Goal: Information Seeking & Learning: Learn about a topic

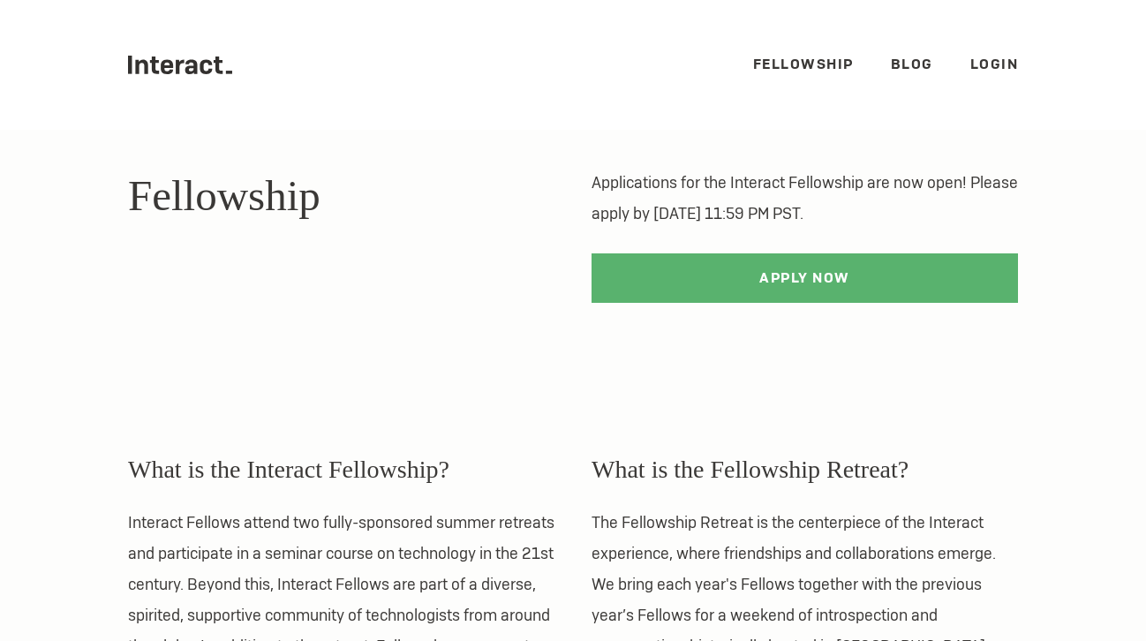
scroll to position [192, 0]
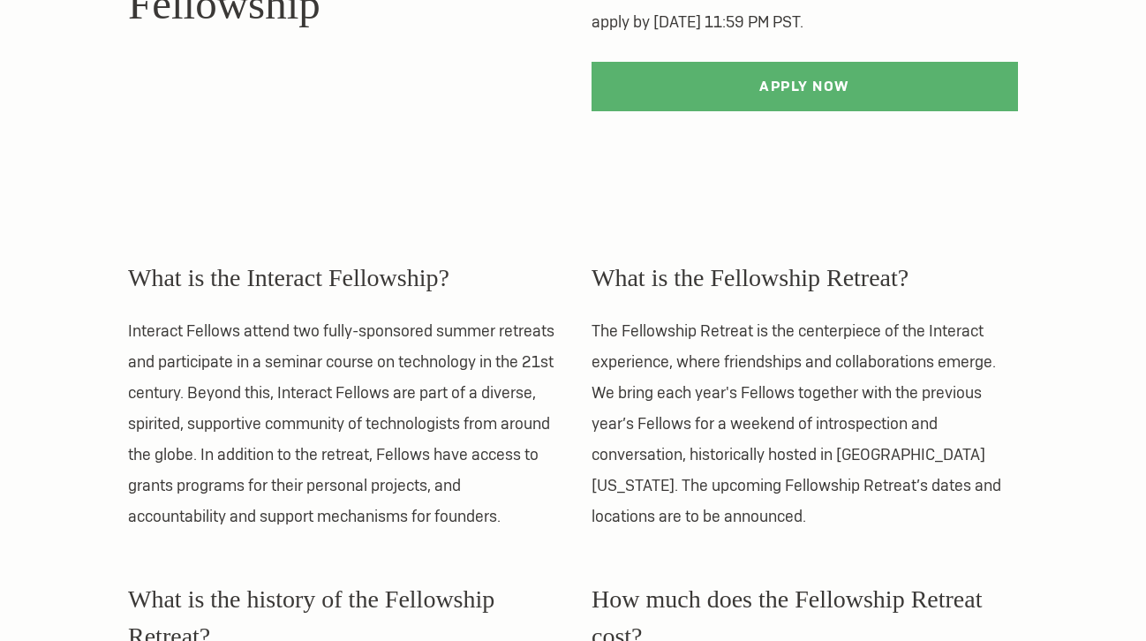
click at [433, 400] on p "Interact Fellows attend two fully-sponsored summer retreats and participate in …" at bounding box center [341, 423] width 427 height 216
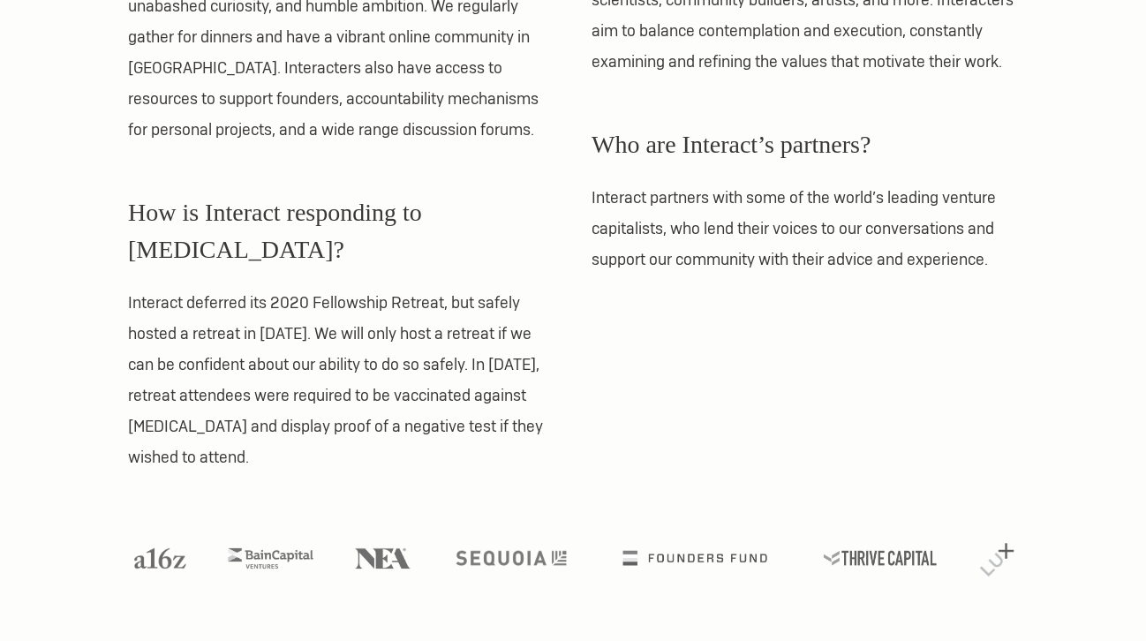
scroll to position [1669, 0]
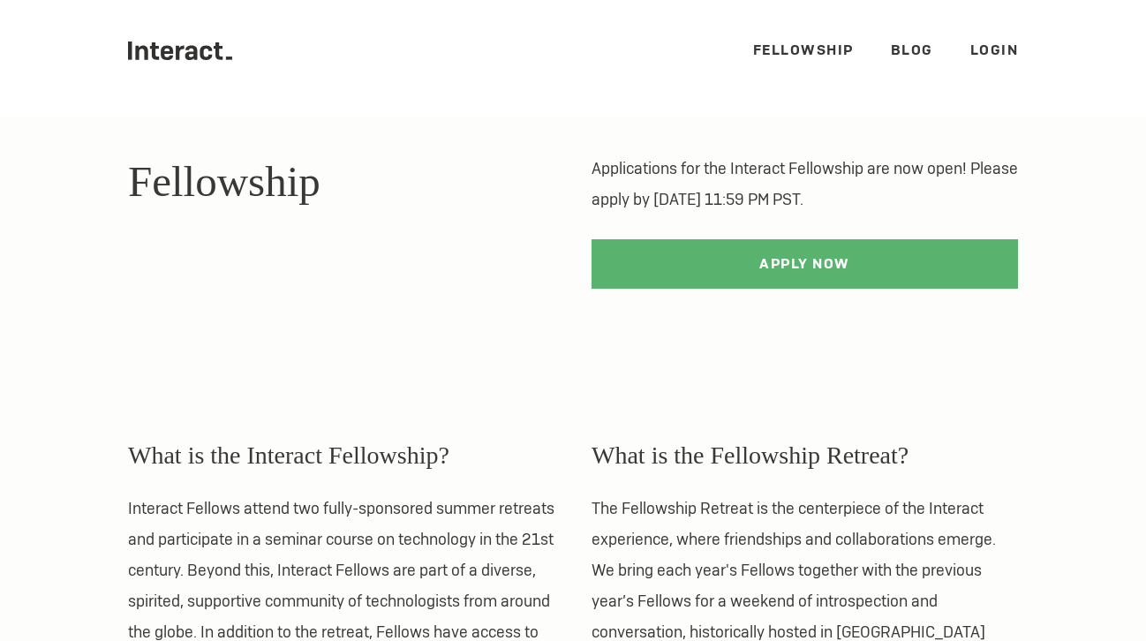
scroll to position [16, 0]
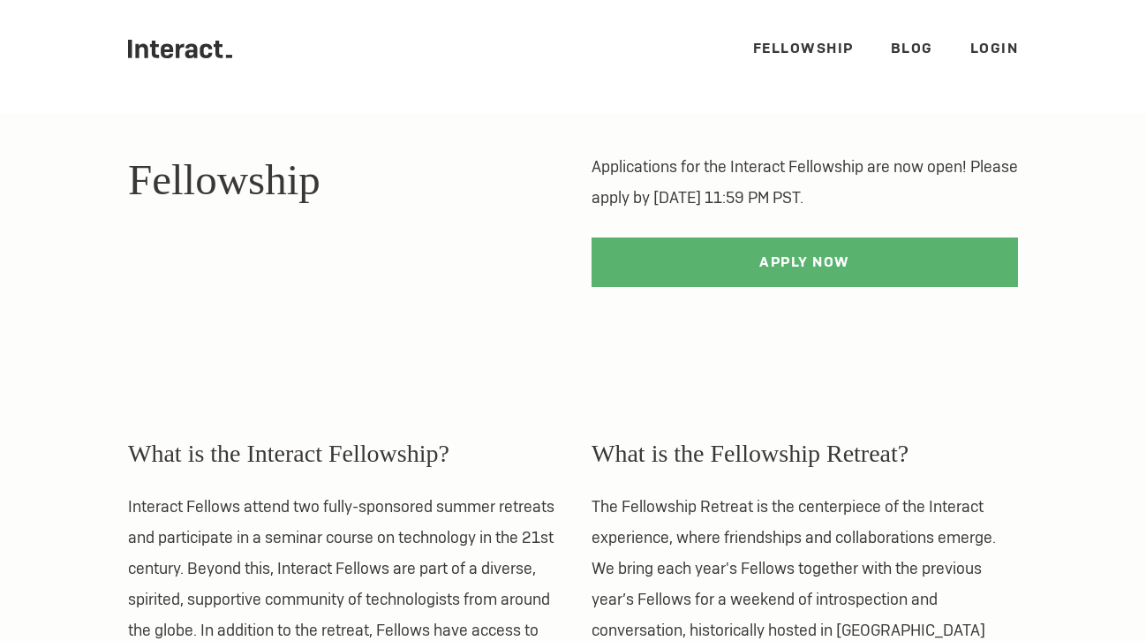
click at [793, 48] on link "Fellowship" at bounding box center [803, 48] width 101 height 19
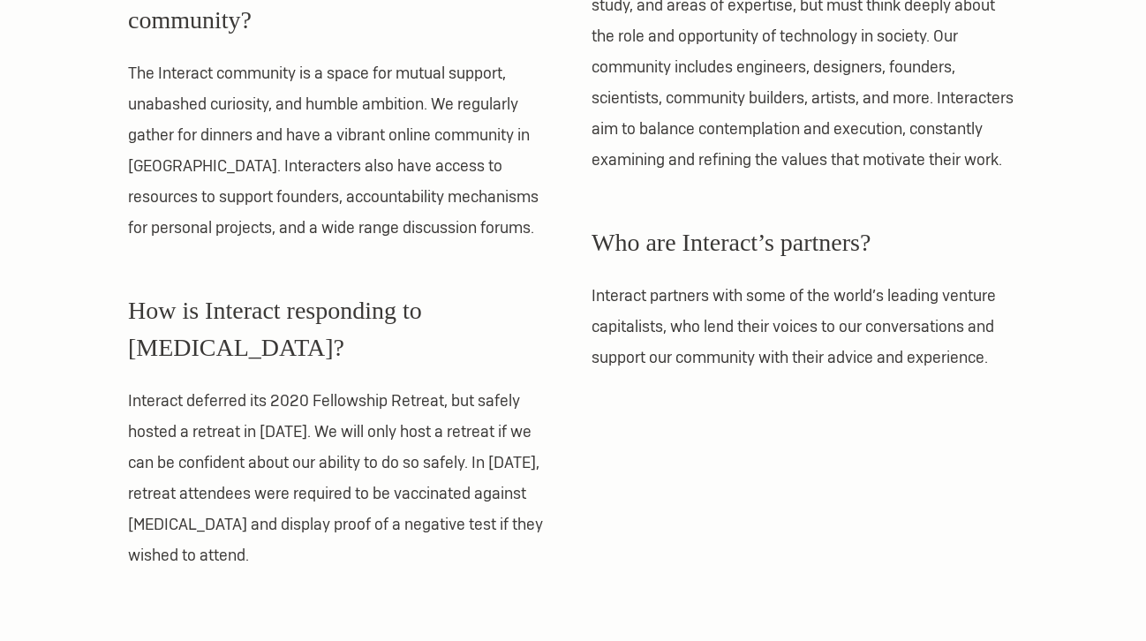
scroll to position [1468, 0]
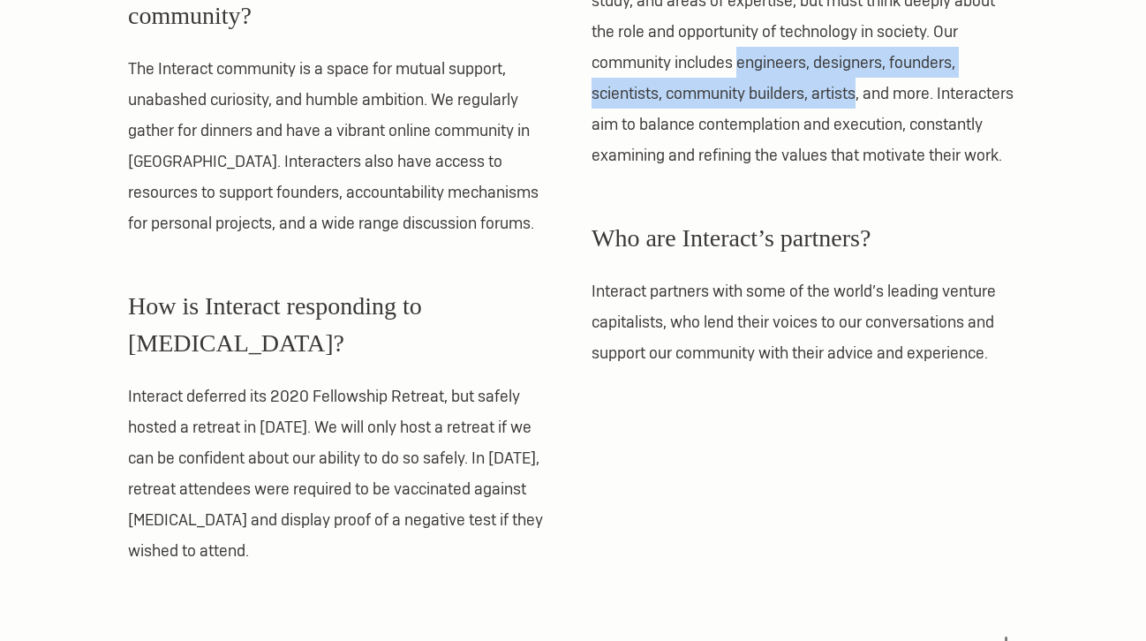
drag, startPoint x: 737, startPoint y: 61, endPoint x: 861, endPoint y: 94, distance: 127.9
click at [861, 94] on p "Interact applicants come from all backgrounds, fields of study, and areas of ex…" at bounding box center [805, 62] width 427 height 216
copy p "engineers, designers, founders, scientists, community builders, artists"
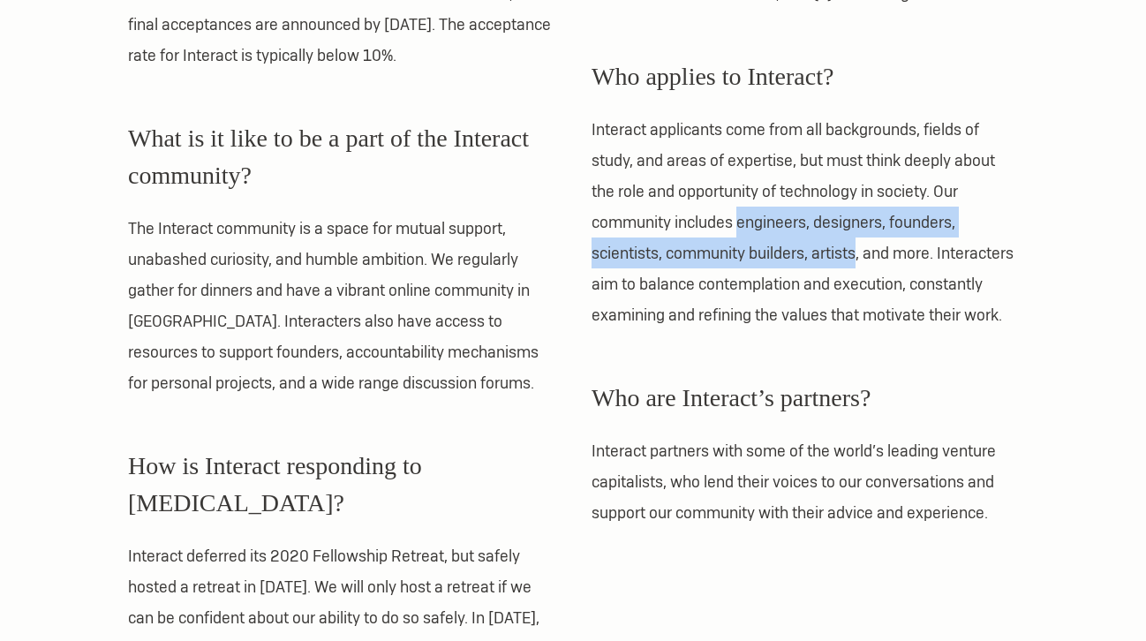
scroll to position [1298, 0]
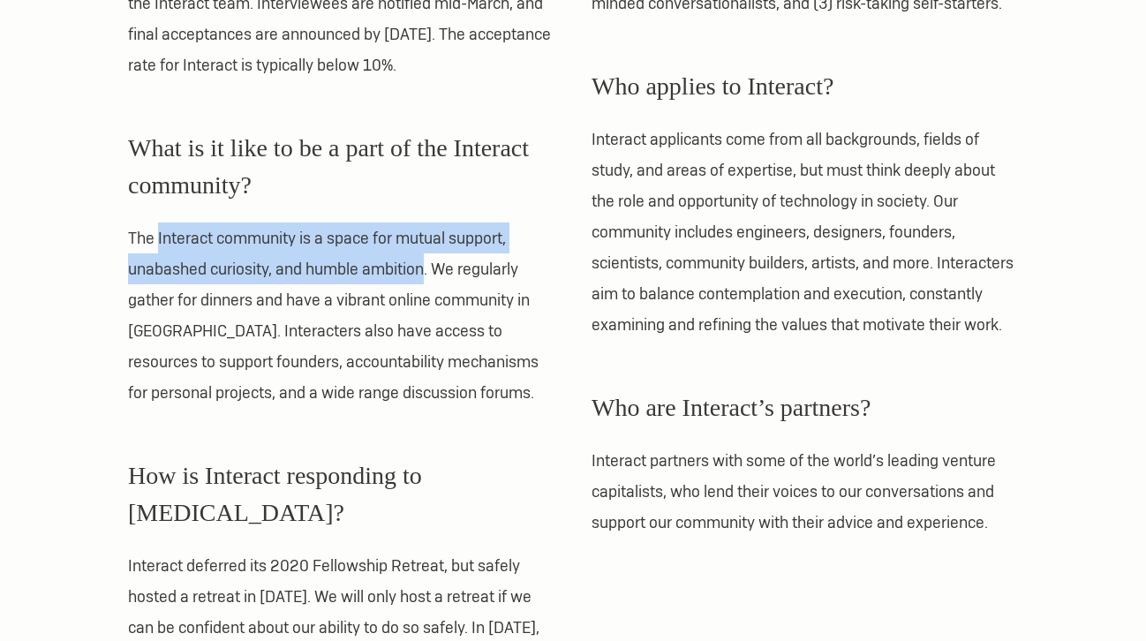
drag, startPoint x: 157, startPoint y: 208, endPoint x: 422, endPoint y: 240, distance: 267.0
click at [422, 240] on p "The Interact community is a space for mutual support, unabashed curiosity, and …" at bounding box center [341, 315] width 427 height 185
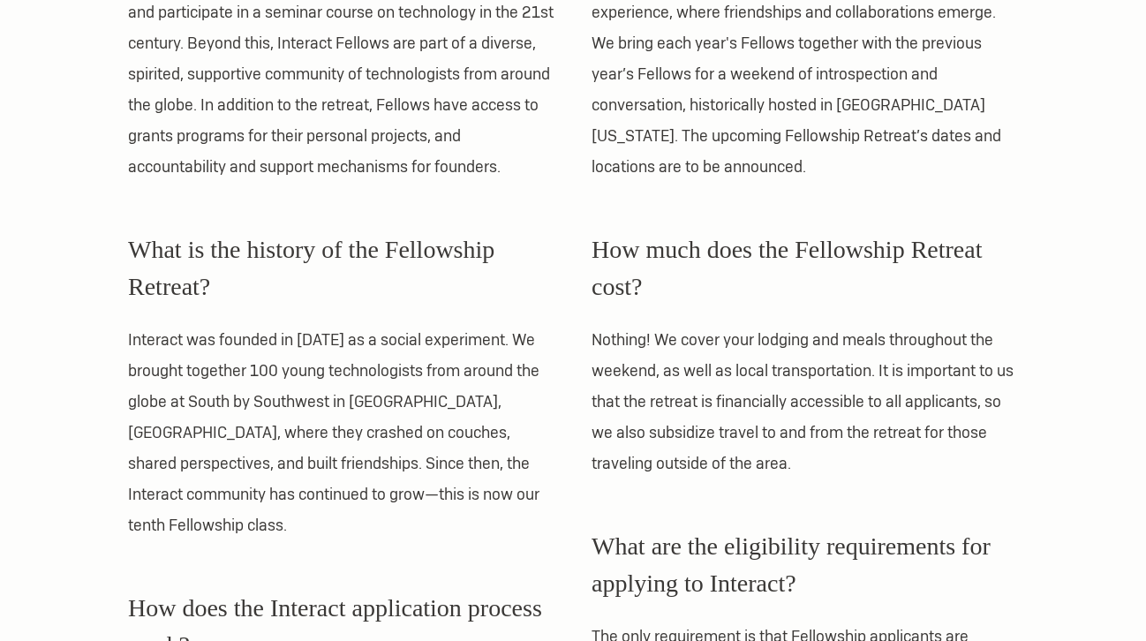
scroll to position [543, 0]
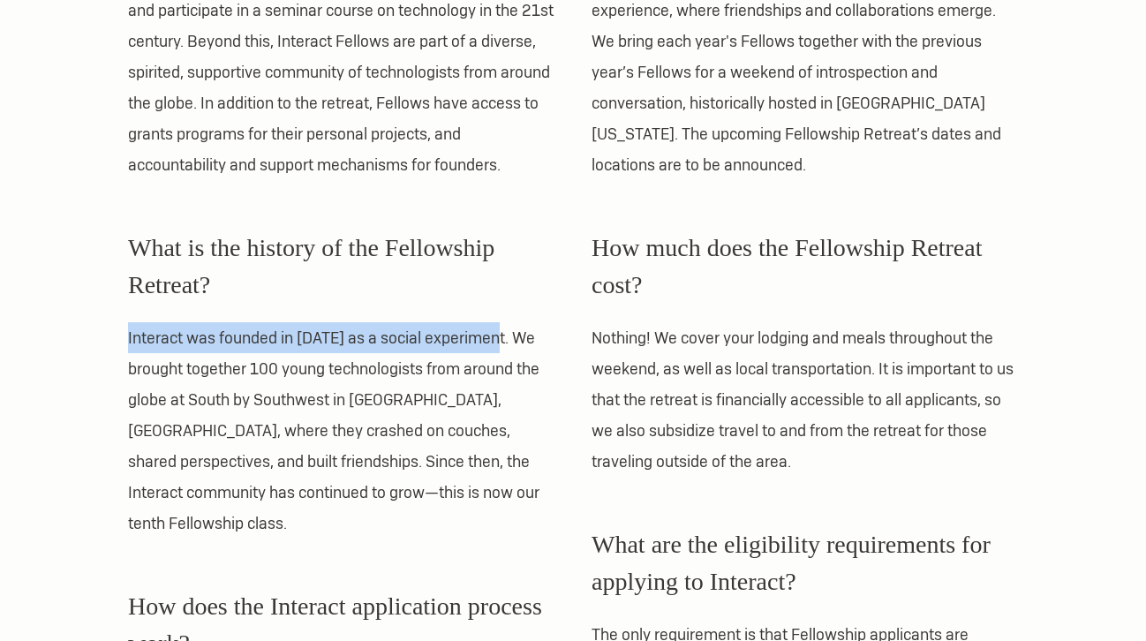
drag, startPoint x: 497, startPoint y: 339, endPoint x: 113, endPoint y: 341, distance: 384.2
copy p "Interact was founded in 2012 as a social experiment."
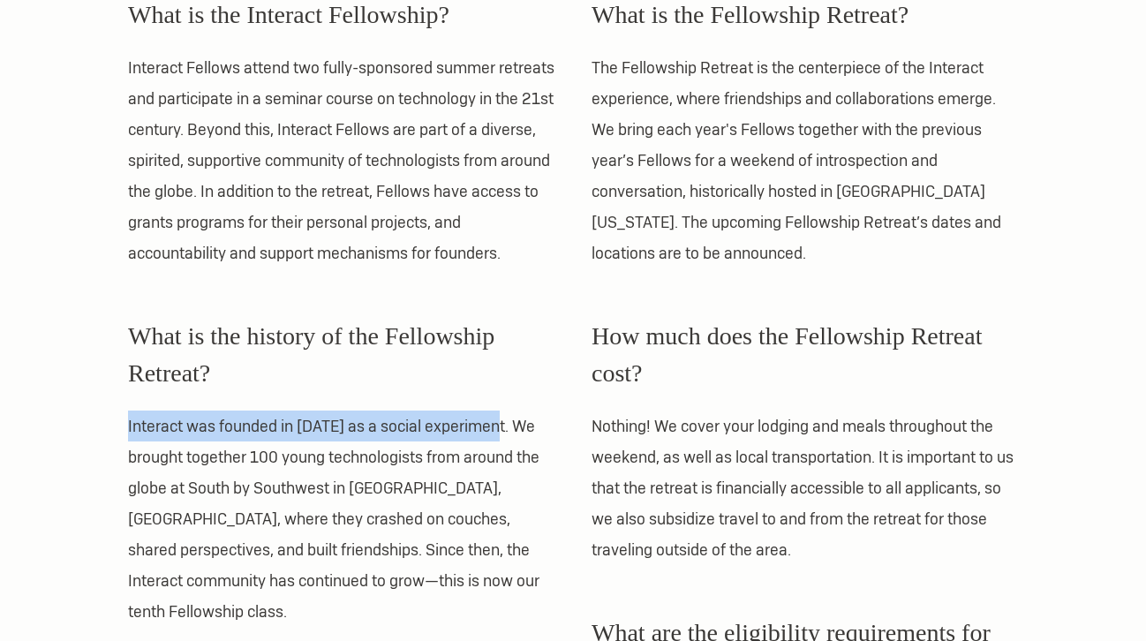
scroll to position [727, 0]
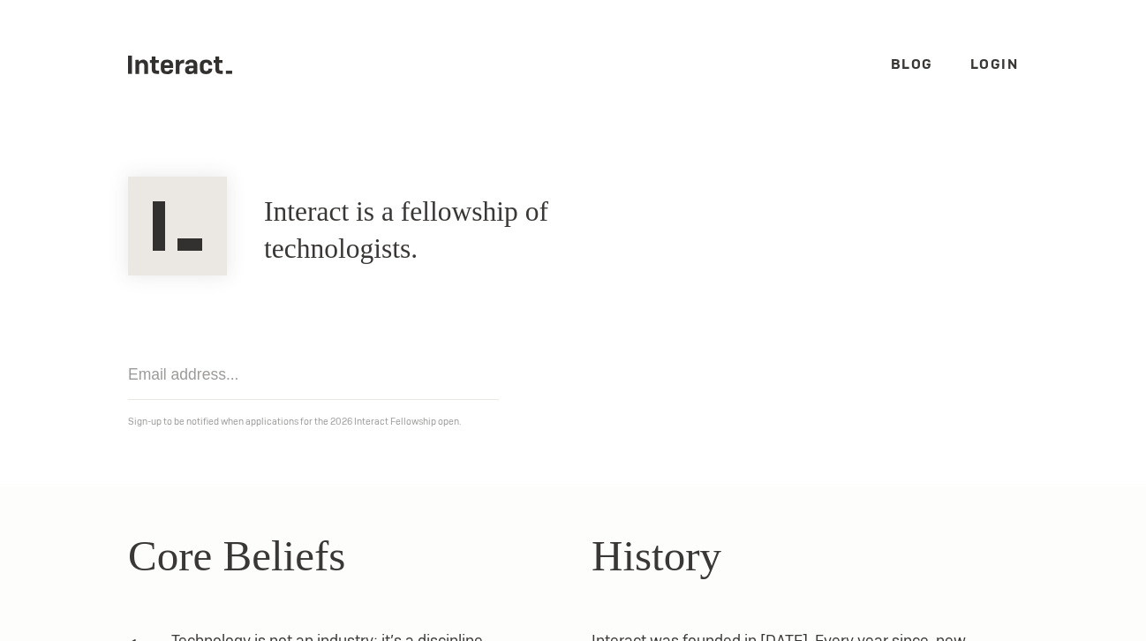
click at [904, 64] on link "Blog" at bounding box center [912, 64] width 42 height 19
click at [996, 69] on link "Login" at bounding box center [995, 64] width 49 height 19
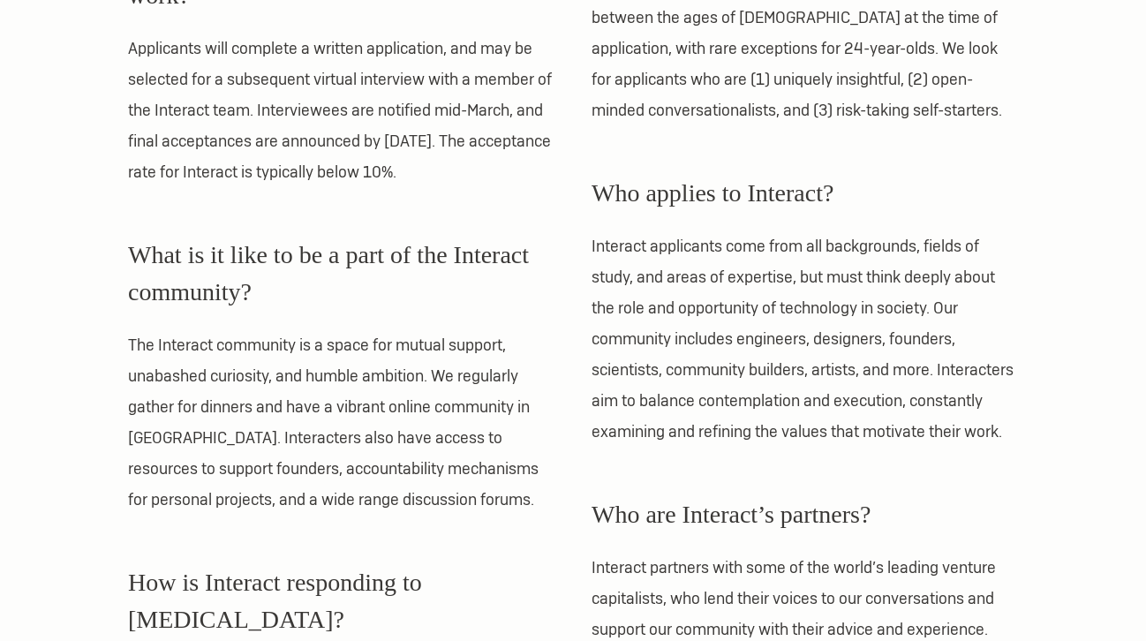
scroll to position [1192, 0]
drag, startPoint x: 869, startPoint y: 276, endPoint x: 926, endPoint y: 314, distance: 67.6
click at [926, 314] on p "Interact applicants come from all backgrounds, fields of study, and areas of ex…" at bounding box center [805, 338] width 427 height 216
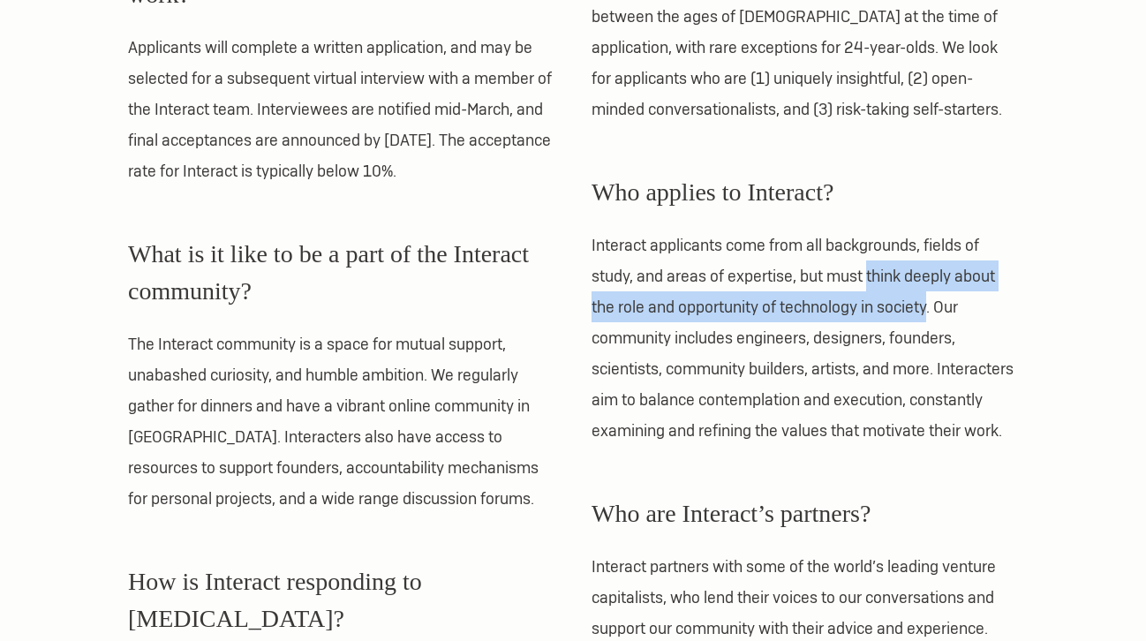
drag, startPoint x: 928, startPoint y: 311, endPoint x: 866, endPoint y: 267, distance: 76.7
click at [866, 267] on p "Interact applicants come from all backgrounds, fields of study, and areas of ex…" at bounding box center [805, 338] width 427 height 216
copy p "think deeply about the role and opportunity of technology in society"
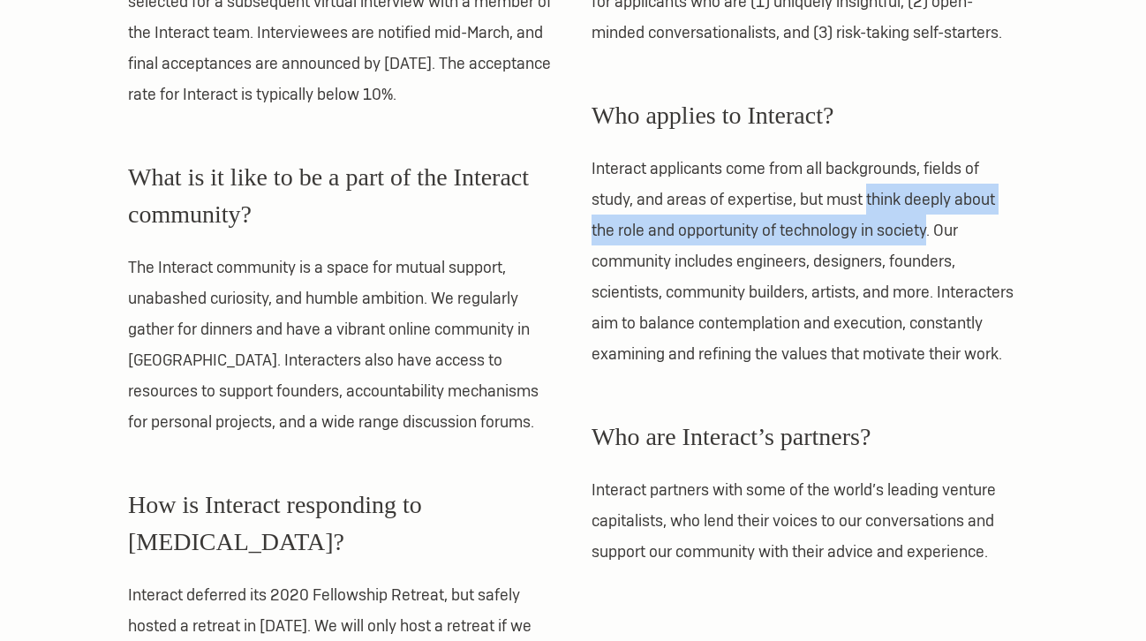
scroll to position [1271, 0]
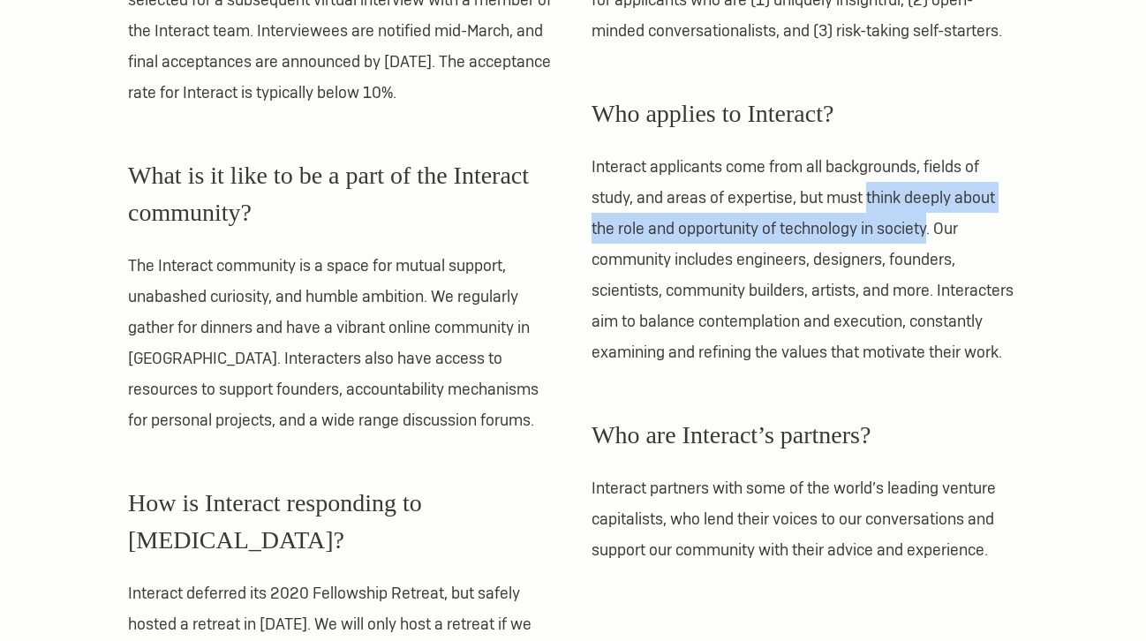
copy p "think deeply about the role and opportunity of technology in society"
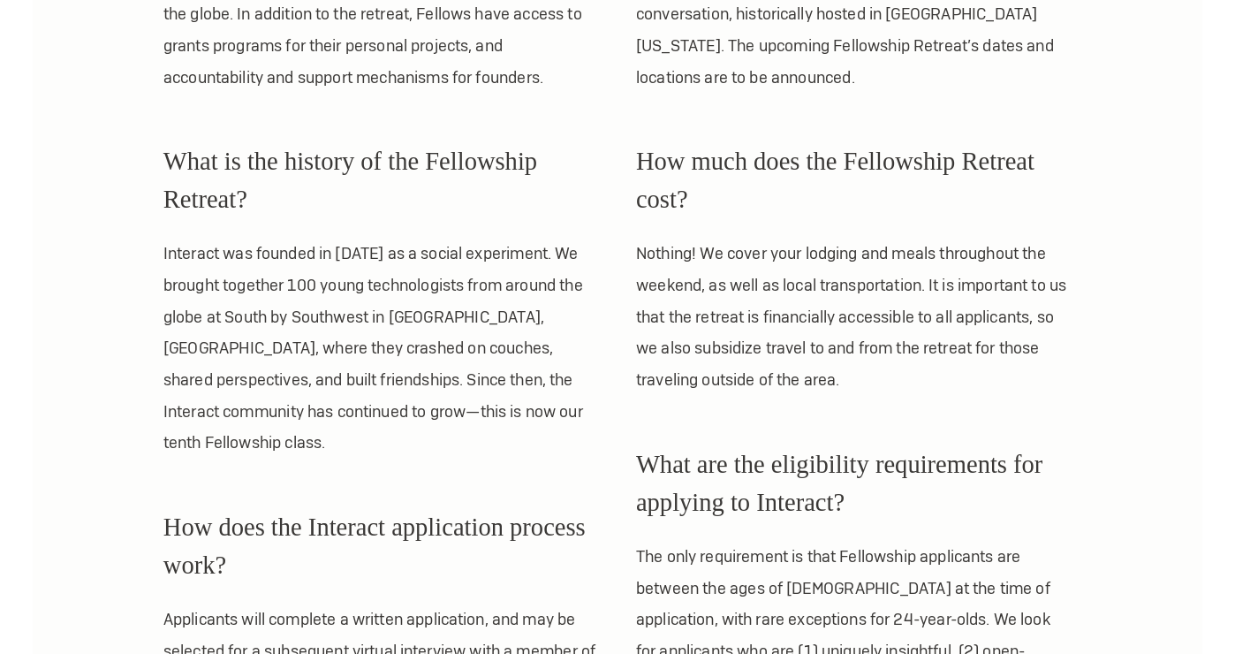
scroll to position [597, 0]
